Goal: Transaction & Acquisition: Purchase product/service

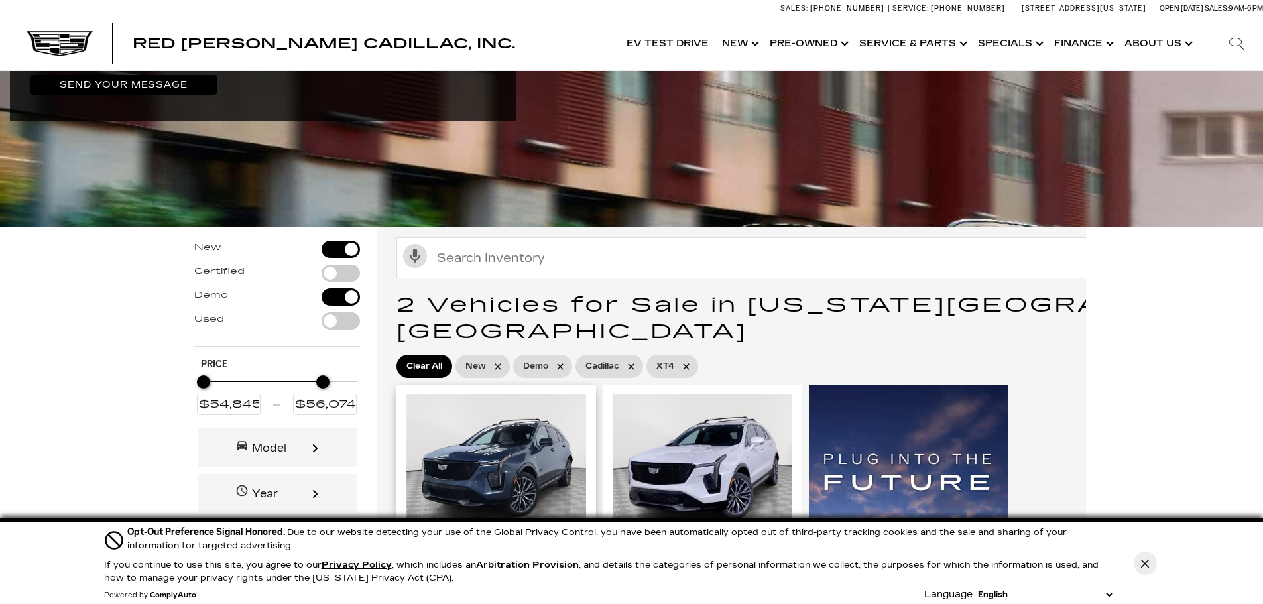
scroll to position [2829, 0]
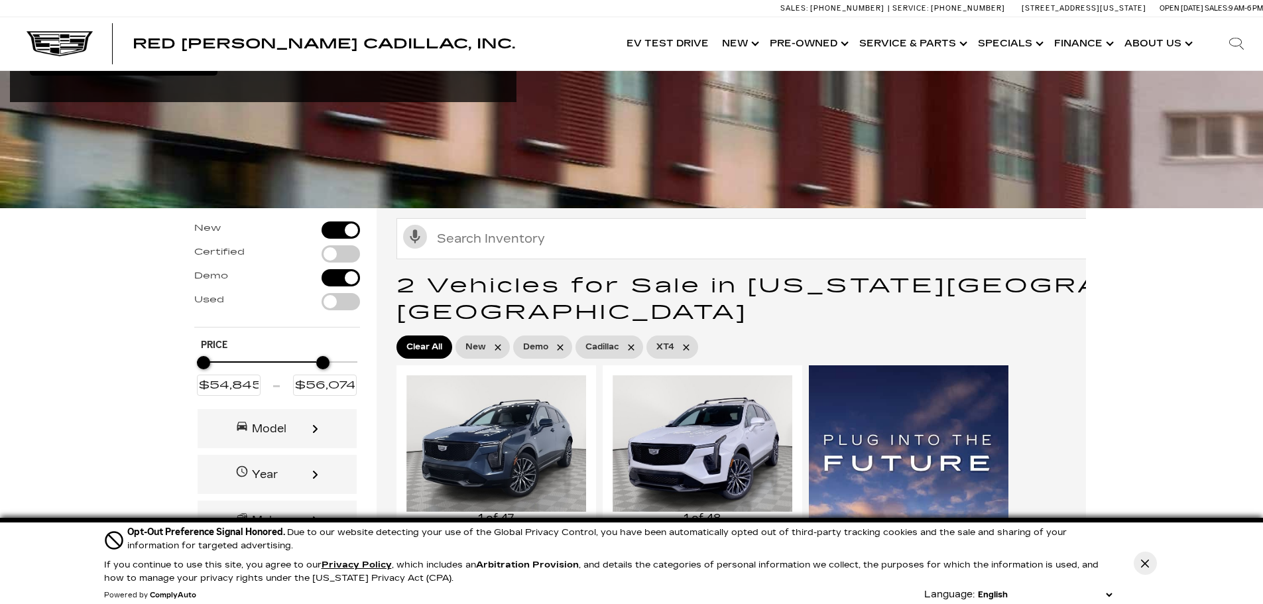
click at [328, 245] on div "Filter by Vehicle Type" at bounding box center [341, 253] width 38 height 17
type input "$31,000"
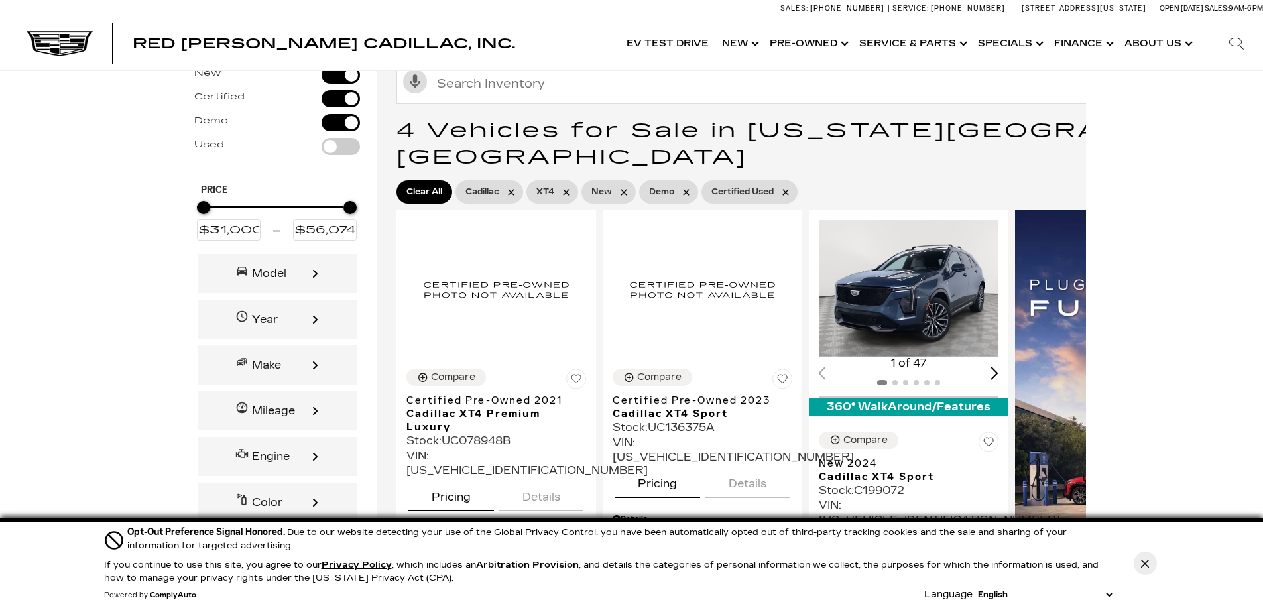
scroll to position [3184, 0]
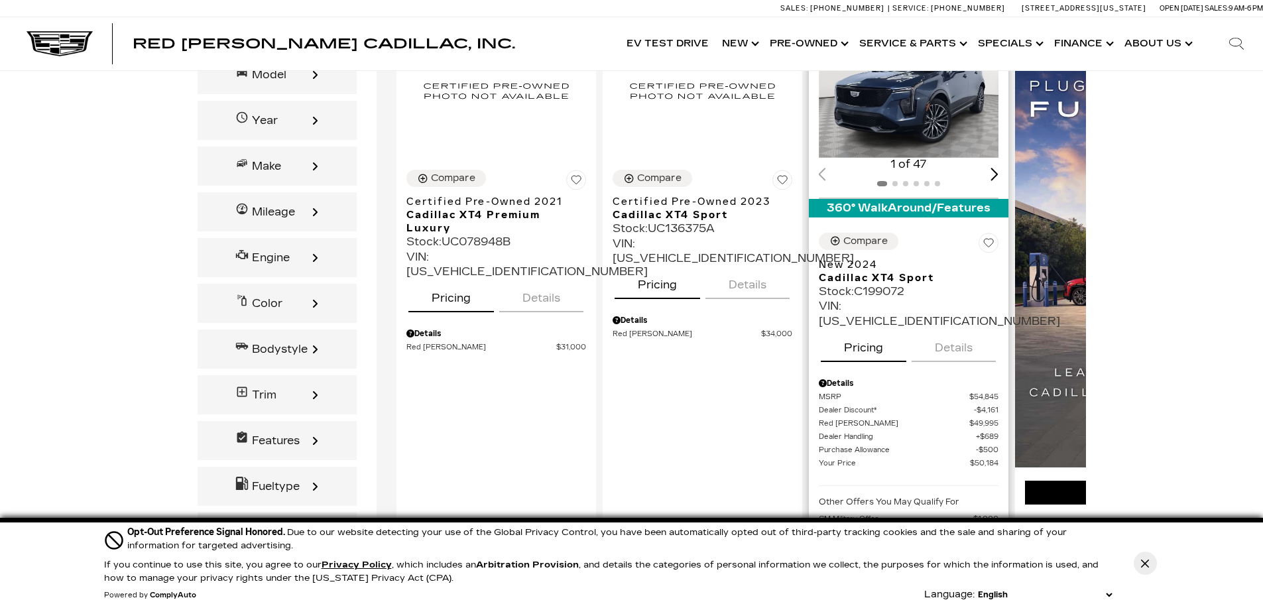
click at [893, 285] on div "Stock : C199072" at bounding box center [909, 292] width 180 height 15
click at [998, 168] on div "Next slide" at bounding box center [995, 174] width 8 height 13
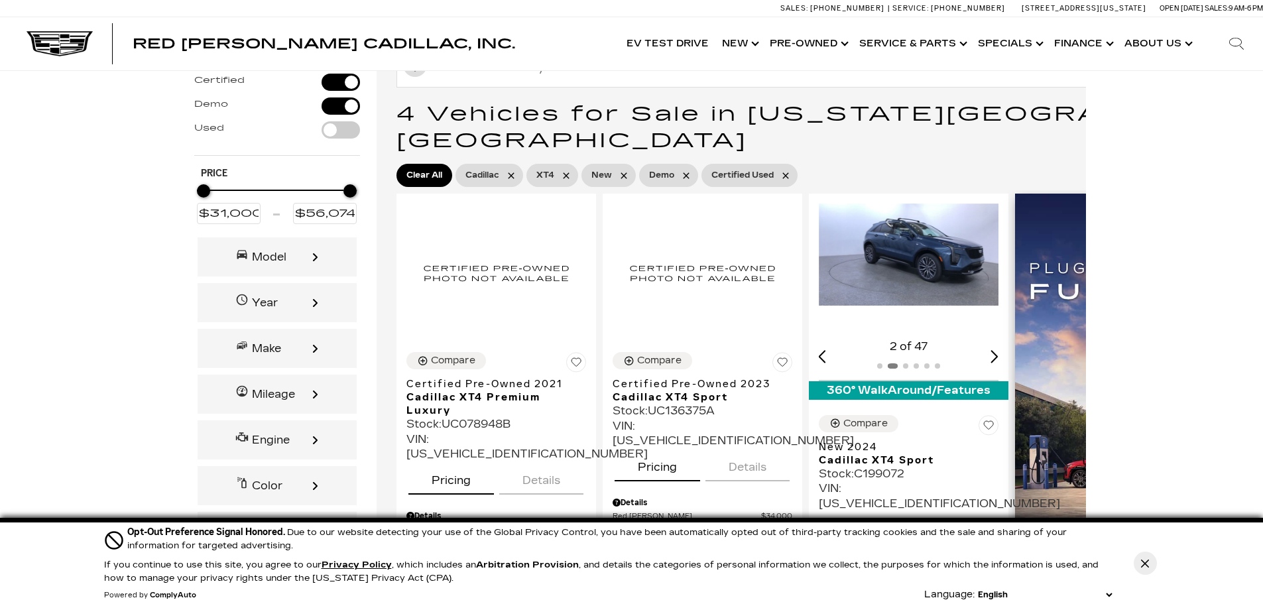
scroll to position [2985, 0]
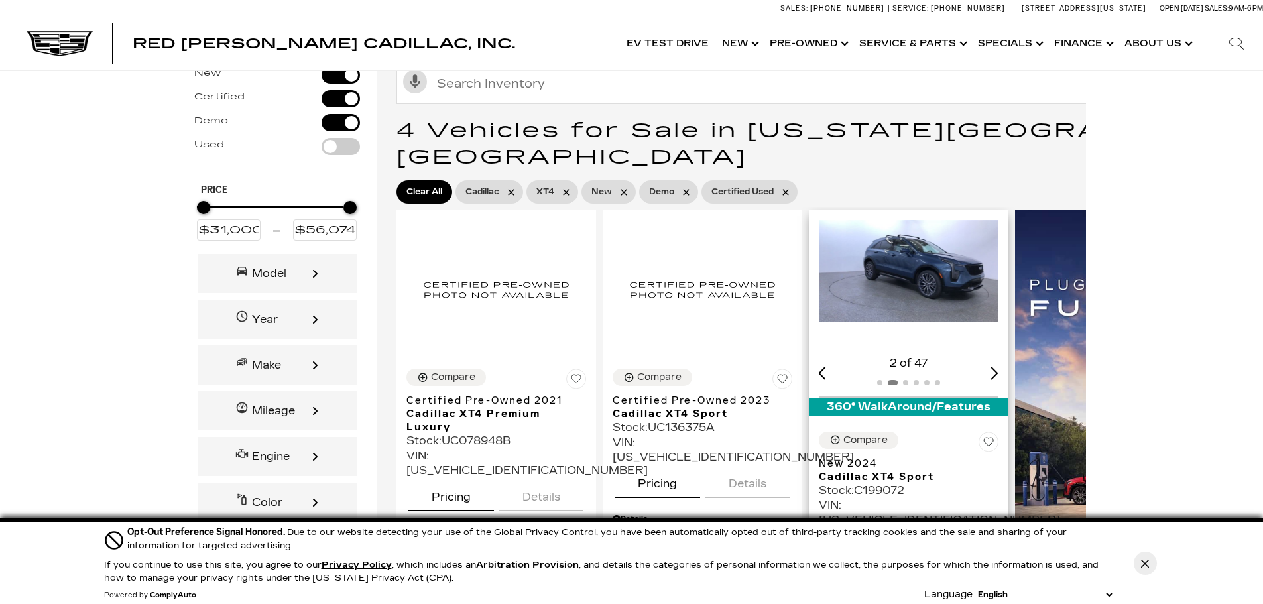
click at [999, 367] on div "Next slide" at bounding box center [995, 373] width 8 height 13
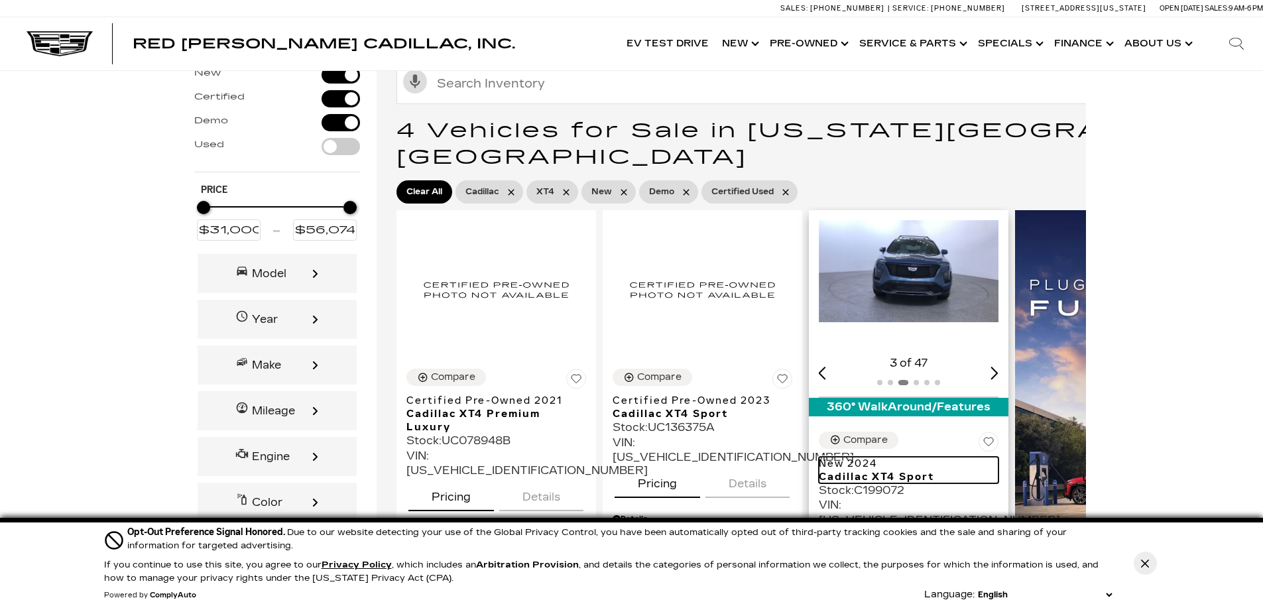
click at [873, 470] on span "Cadillac XT4 Sport" at bounding box center [904, 476] width 170 height 13
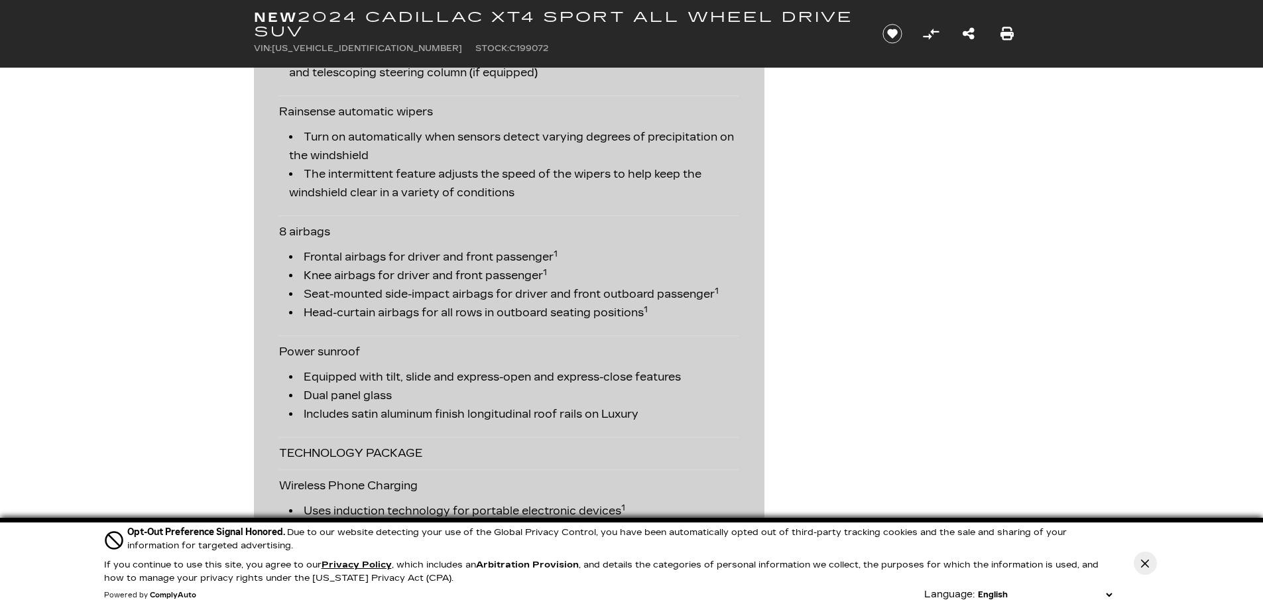
scroll to position [3383, 0]
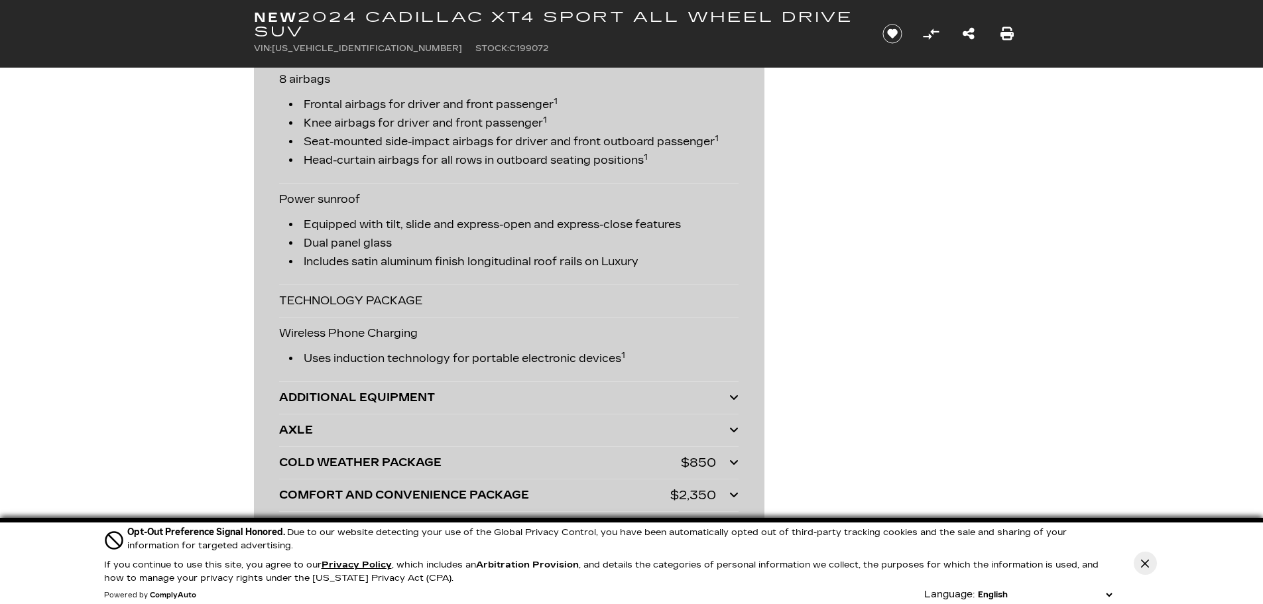
click at [570, 407] on div "ADDITIONAL EQUIPMENT" at bounding box center [504, 398] width 450 height 19
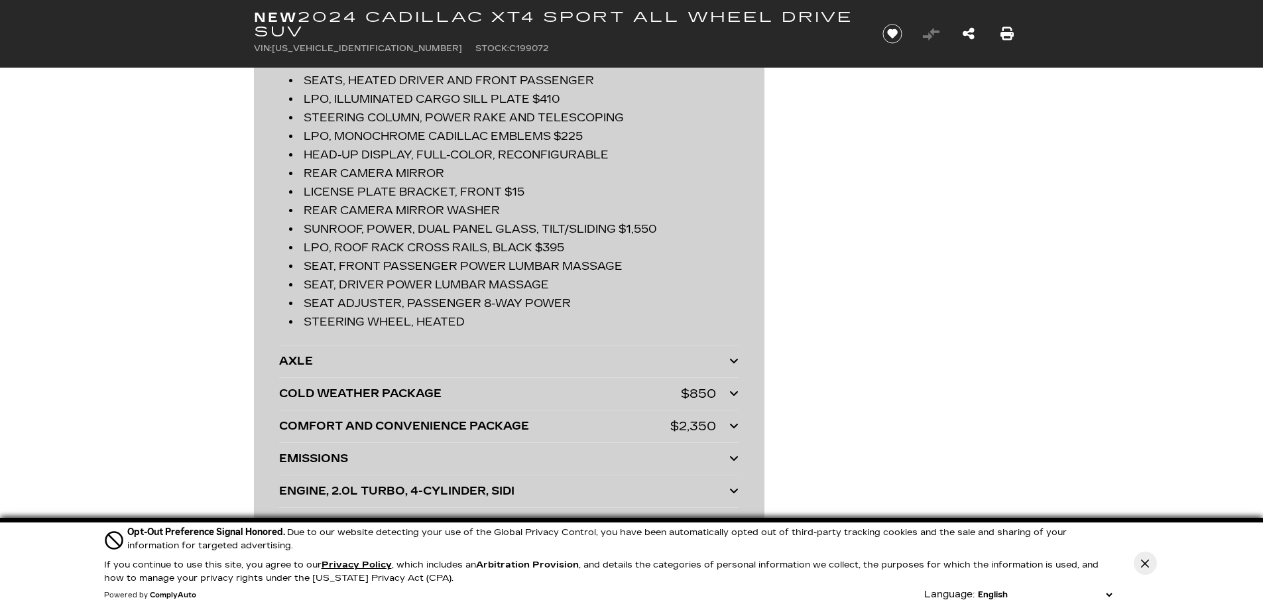
scroll to position [3980, 0]
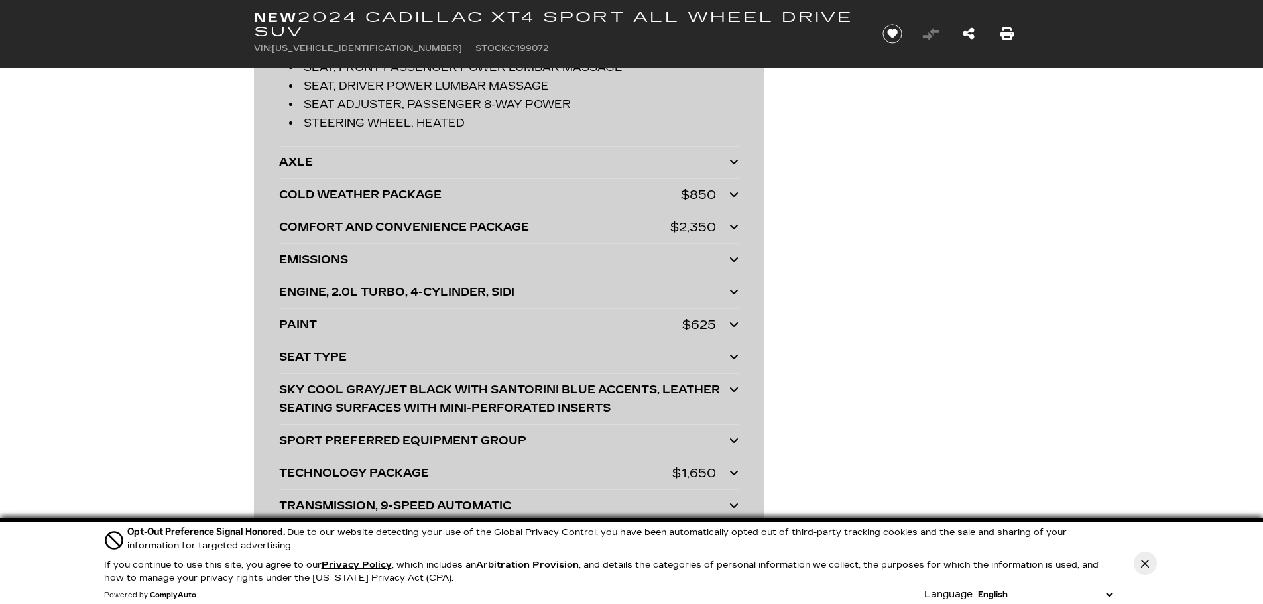
click at [500, 483] on div "TECHNOLOGY PACKAGE" at bounding box center [475, 473] width 393 height 19
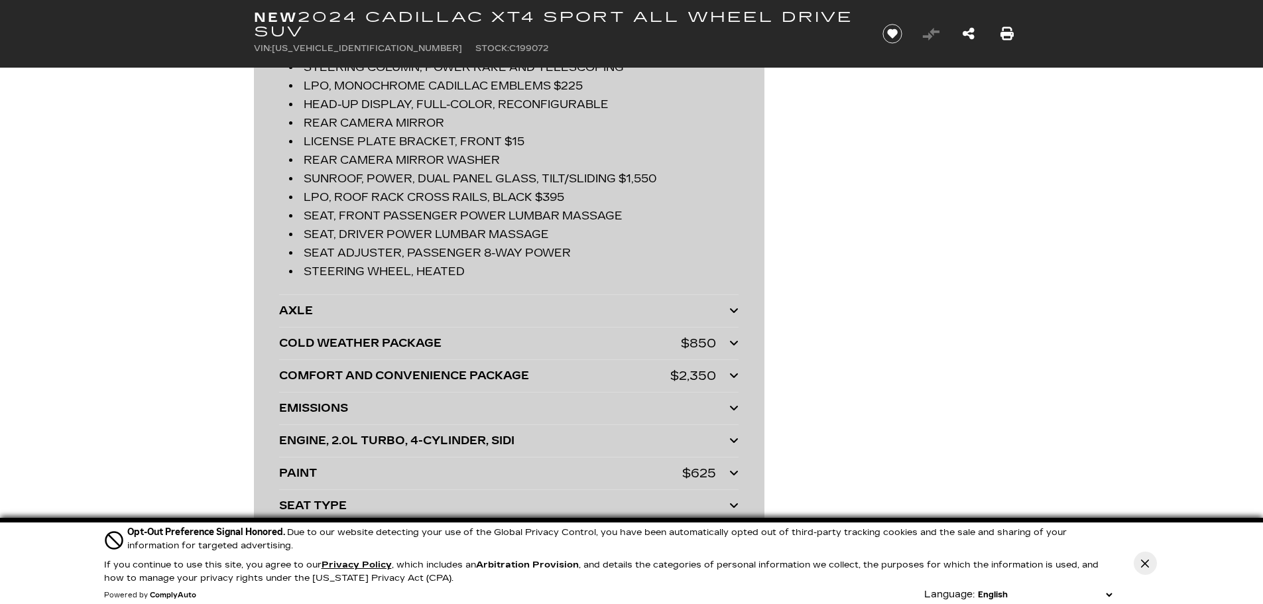
scroll to position [3781, 0]
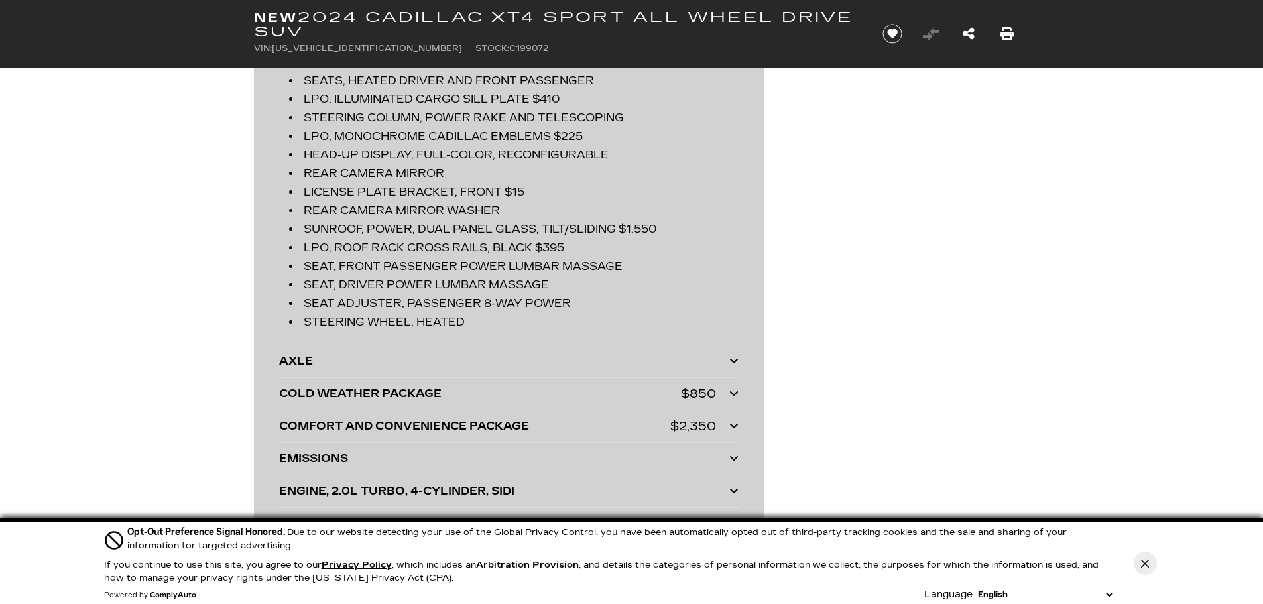
click at [509, 436] on div "COMFORT AND CONVENIENCE PACKAGE" at bounding box center [474, 426] width 391 height 19
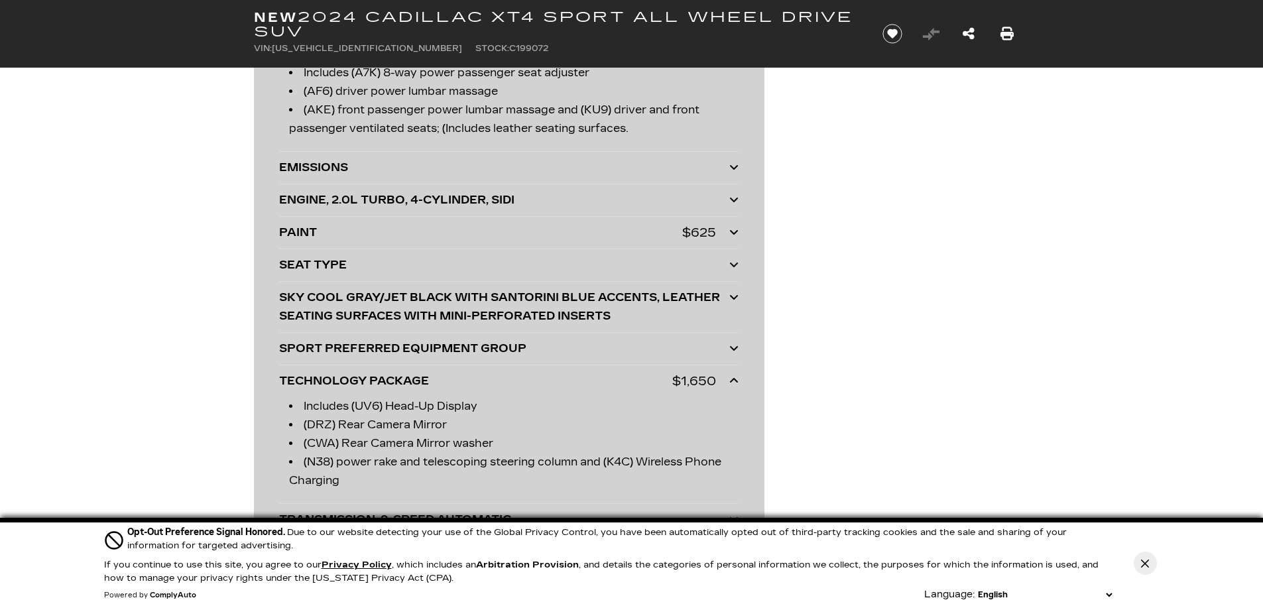
scroll to position [4178, 0]
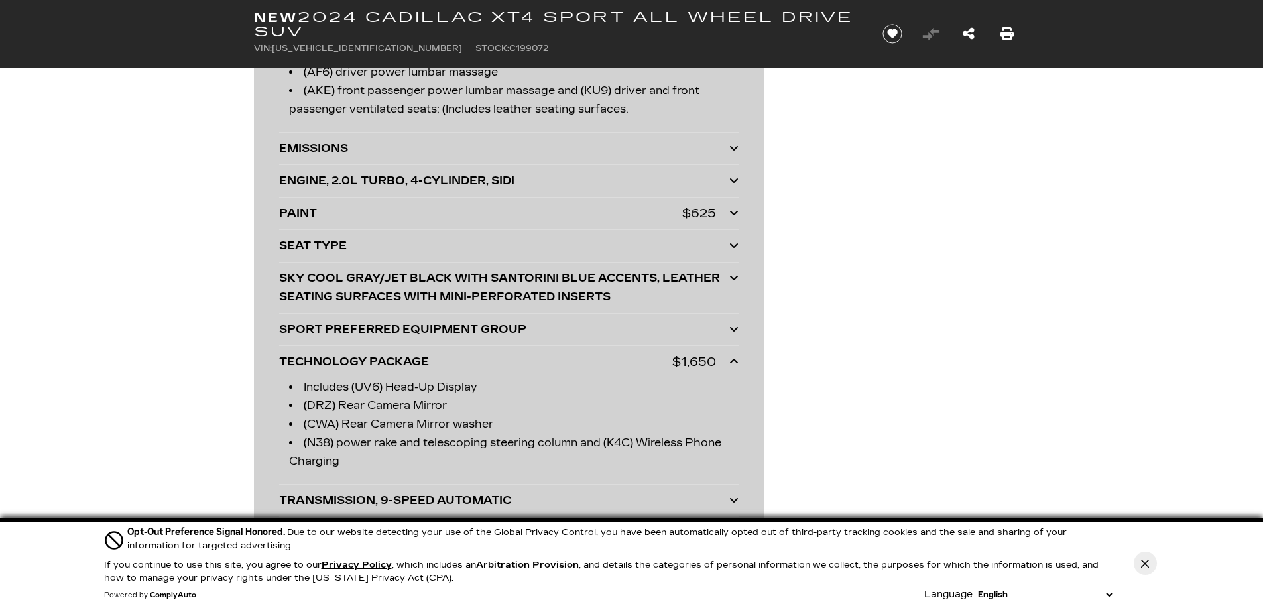
click at [511, 339] on div "SPORT PREFERRED EQUIPMENT GROUP" at bounding box center [504, 329] width 450 height 19
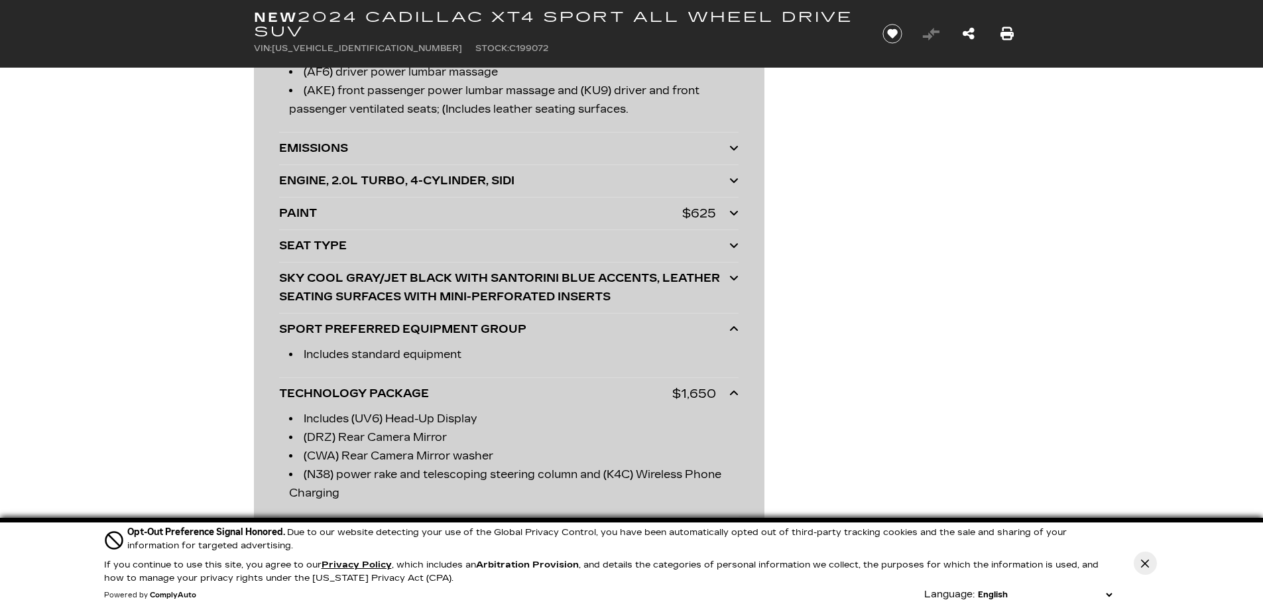
click at [511, 339] on div "SPORT PREFERRED EQUIPMENT GROUP" at bounding box center [504, 329] width 450 height 19
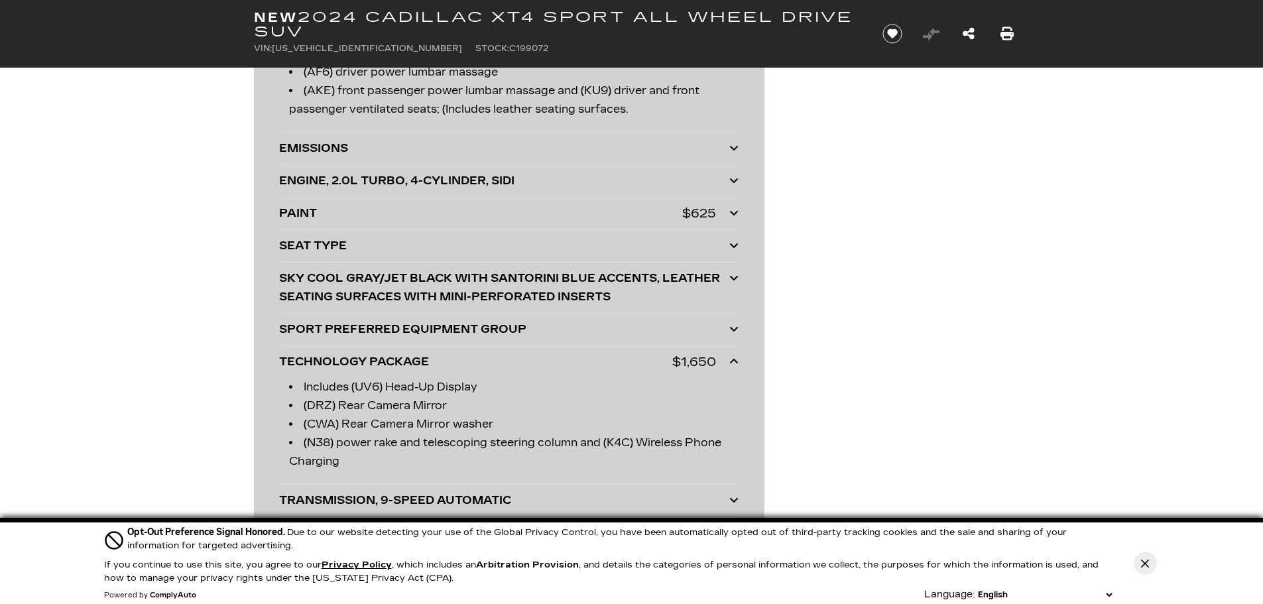
click at [535, 306] on div "SKY COOL GRAY/JET BLACK WITH SANTORINI BLUE ACCENTS, LEATHER SEATING SURFACES W…" at bounding box center [504, 287] width 450 height 37
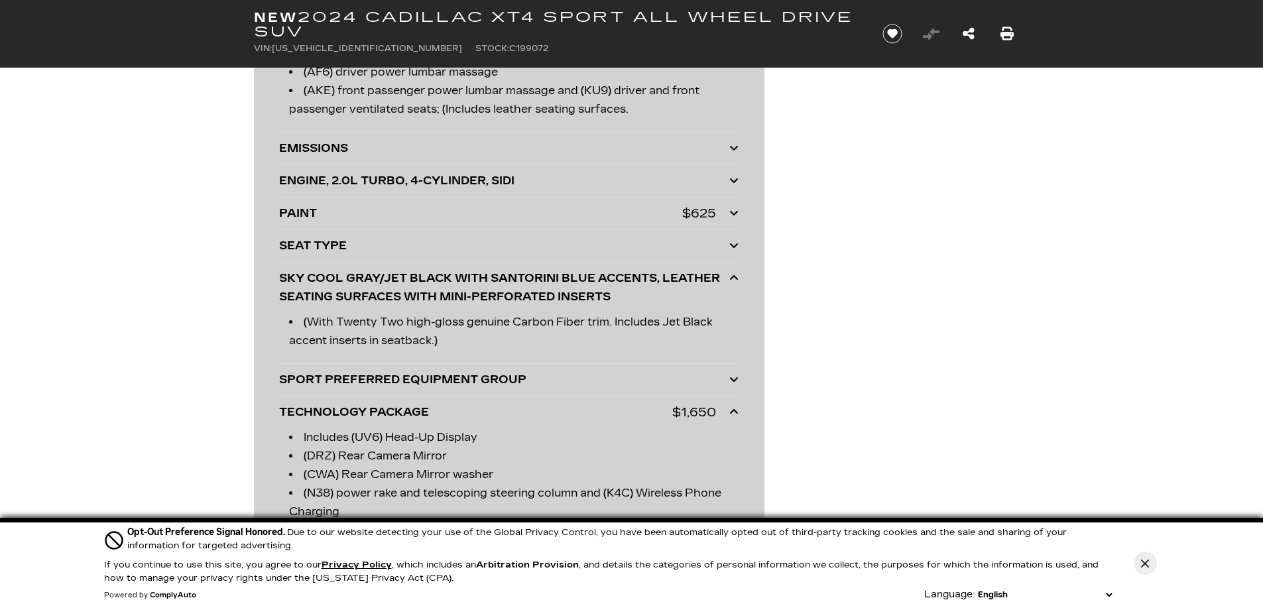
click at [541, 342] on li "(With Twenty Two high-gloss genuine Carbon Fiber trim. Includes Jet Black accen…" at bounding box center [514, 331] width 450 height 37
click at [735, 283] on icon at bounding box center [734, 278] width 9 height 11
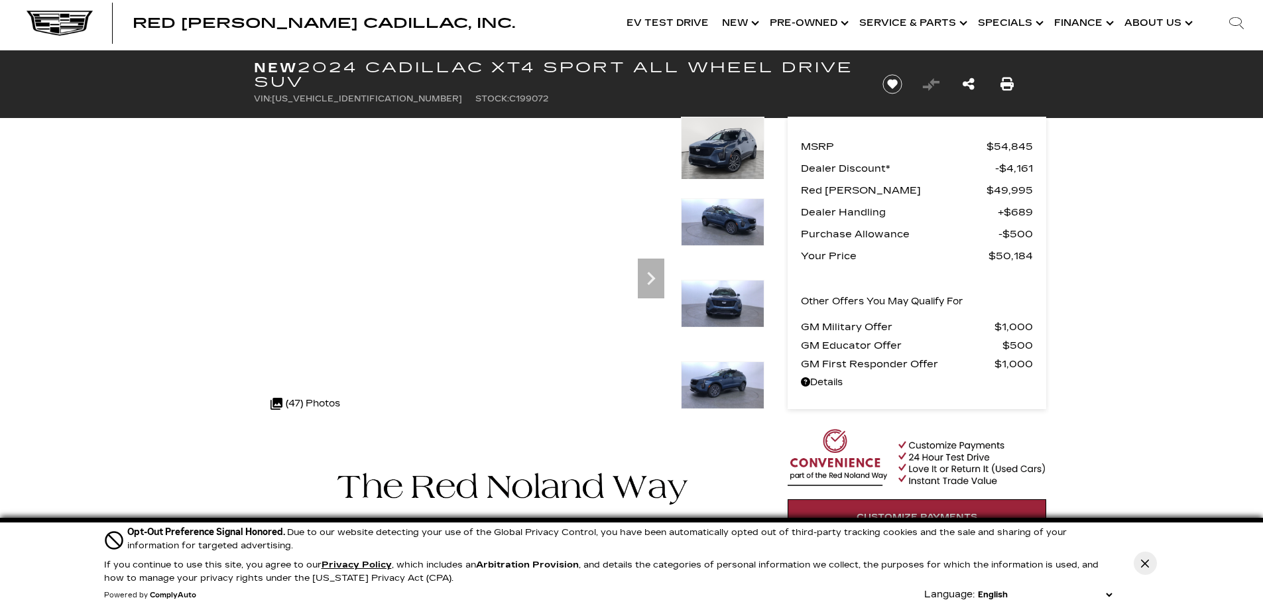
scroll to position [199, 0]
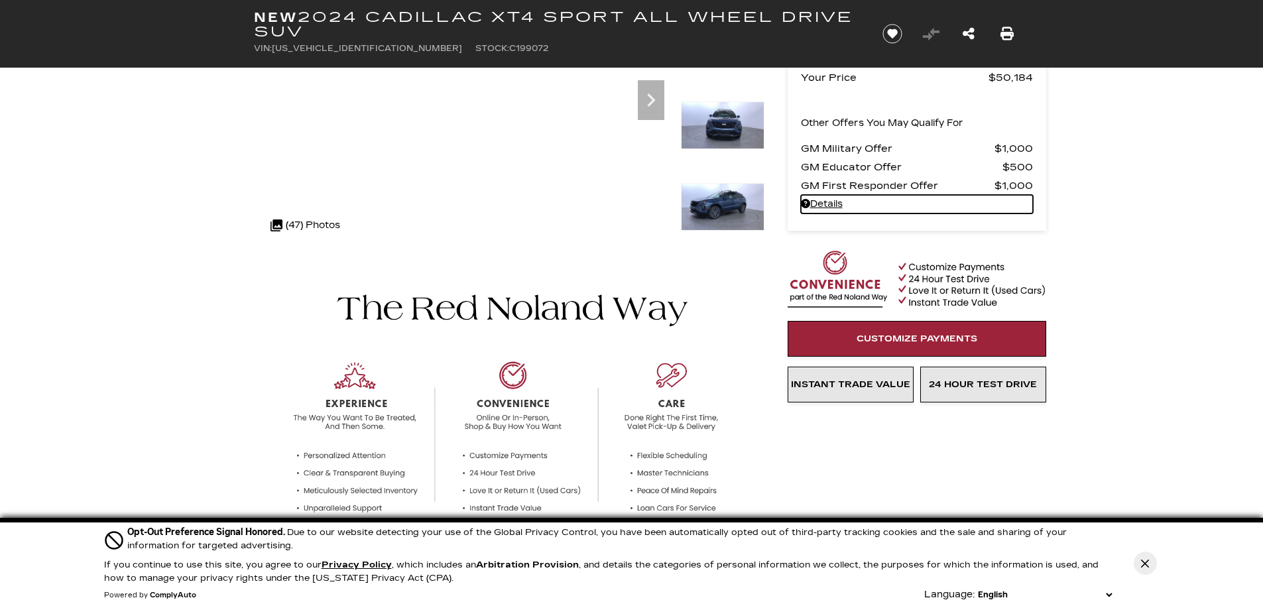
click at [816, 202] on link "Details - about pricing for: New 2024 Cadillac XT4 Sport All Wheel Drive SUV" at bounding box center [917, 204] width 232 height 19
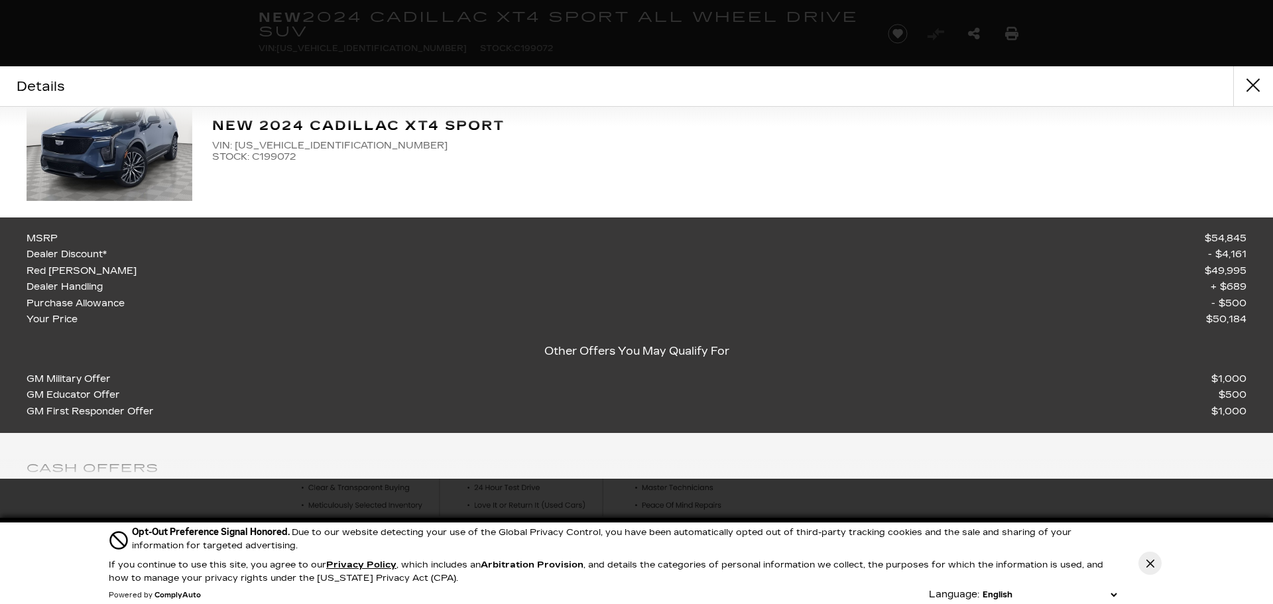
scroll to position [0, 0]
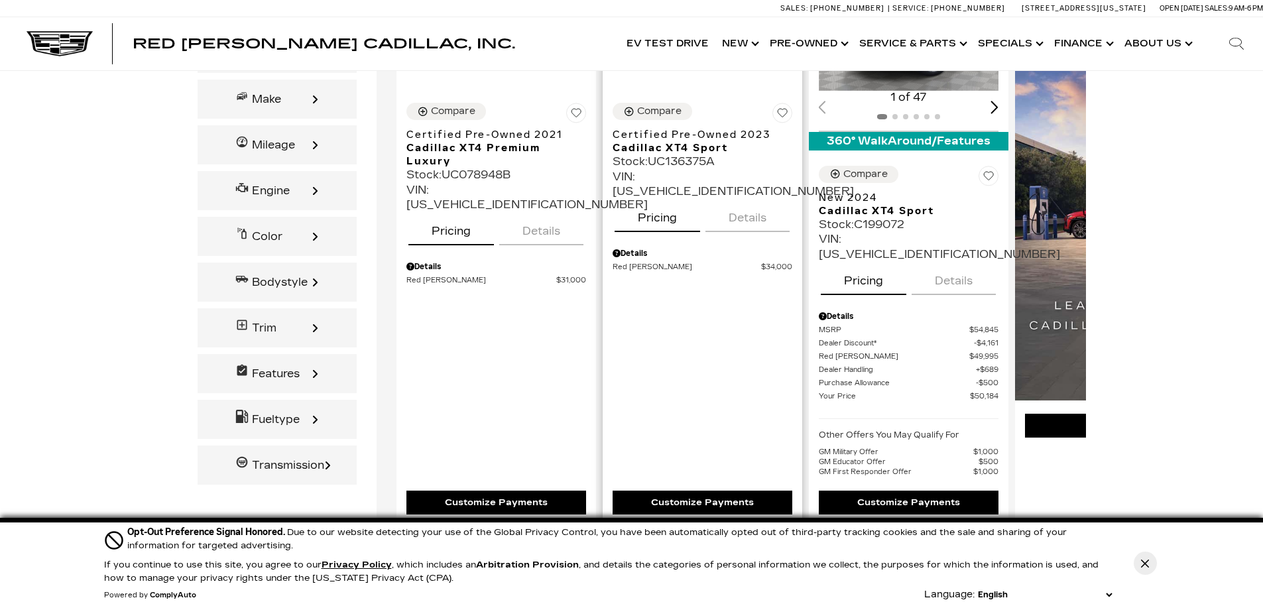
scroll to position [3205, 0]
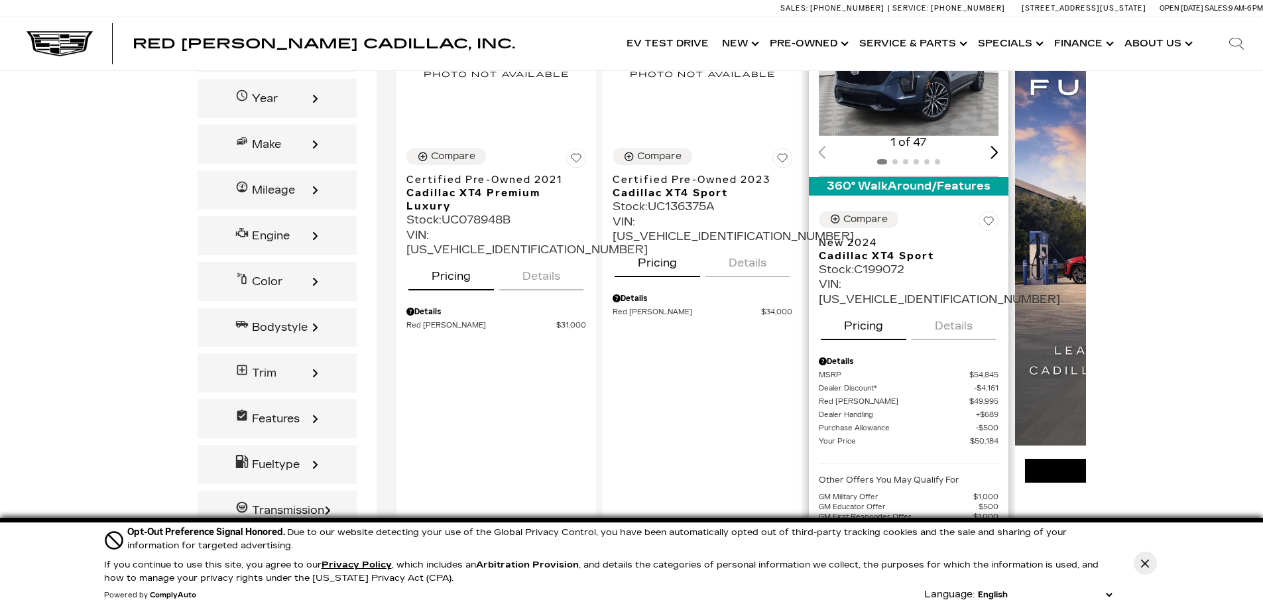
click at [913, 536] on link "Customize Payments" at bounding box center [909, 548] width 180 height 24
click at [901, 371] on span "MSRP" at bounding box center [894, 376] width 151 height 10
